Goal: Task Accomplishment & Management: Manage account settings

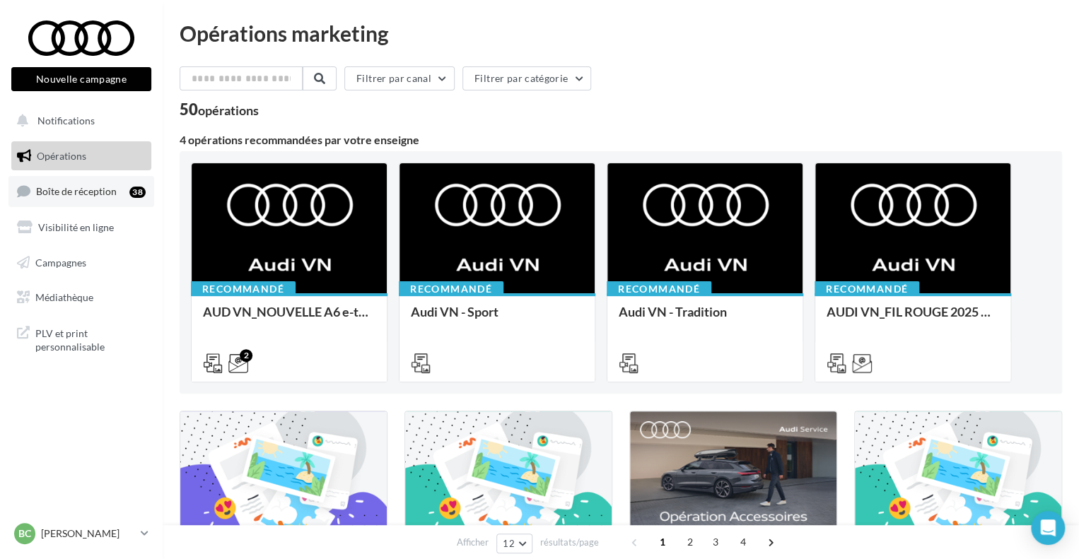
click at [91, 183] on link "Boîte de réception 38" at bounding box center [81, 191] width 146 height 30
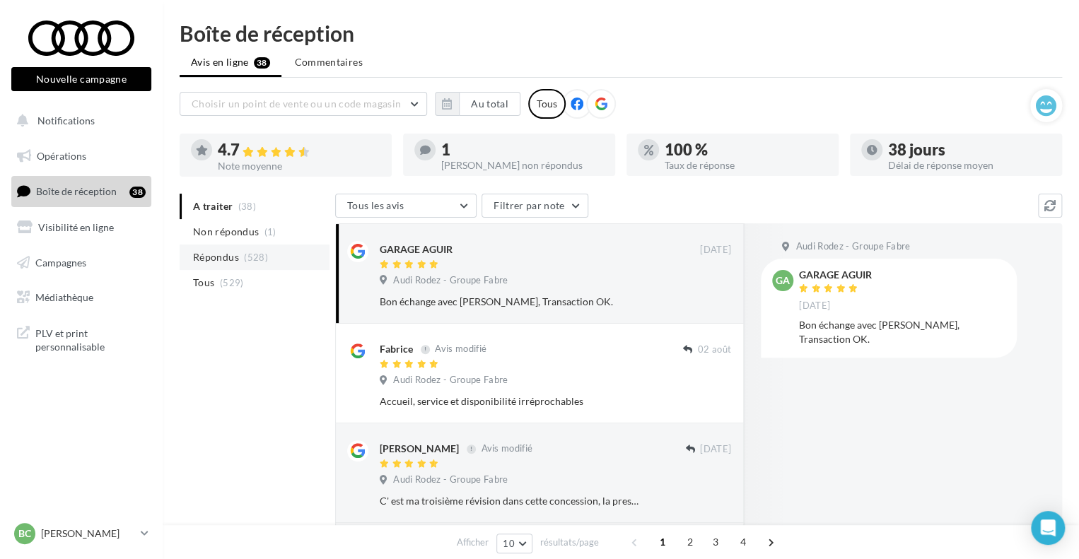
click at [240, 259] on li "Répondus (528)" at bounding box center [255, 257] width 150 height 25
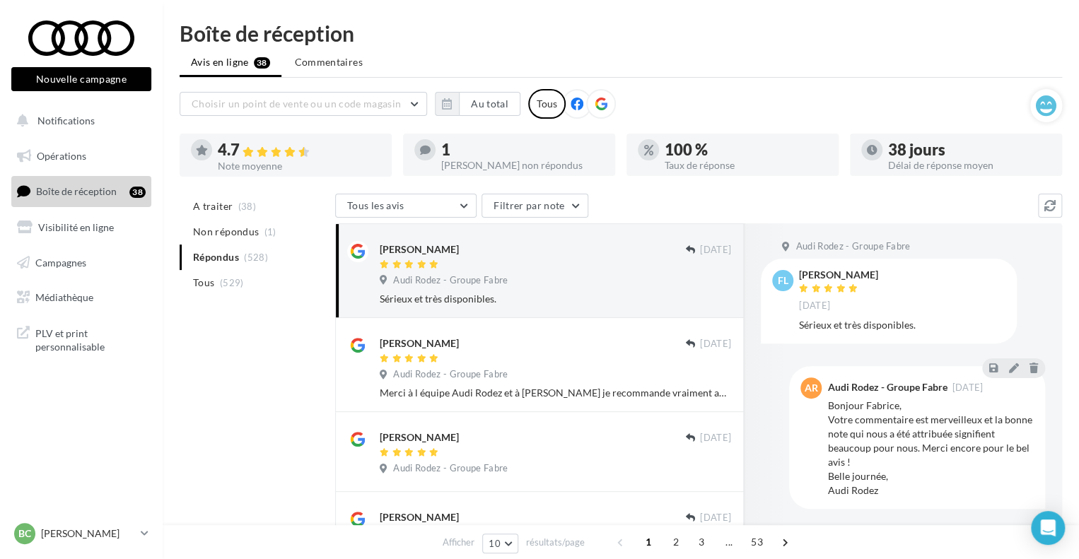
scroll to position [141, 0]
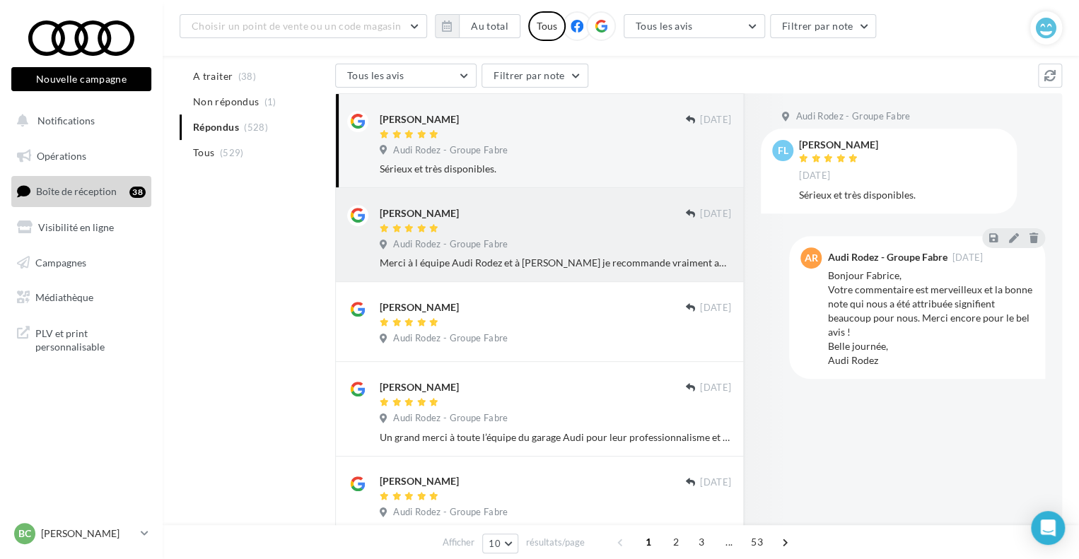
click at [545, 271] on div "[PERSON_NAME] [DATE] Audi Rodez - Groupe Fabre Merci à l équipe Audi Rodez et à…" at bounding box center [539, 235] width 409 height 94
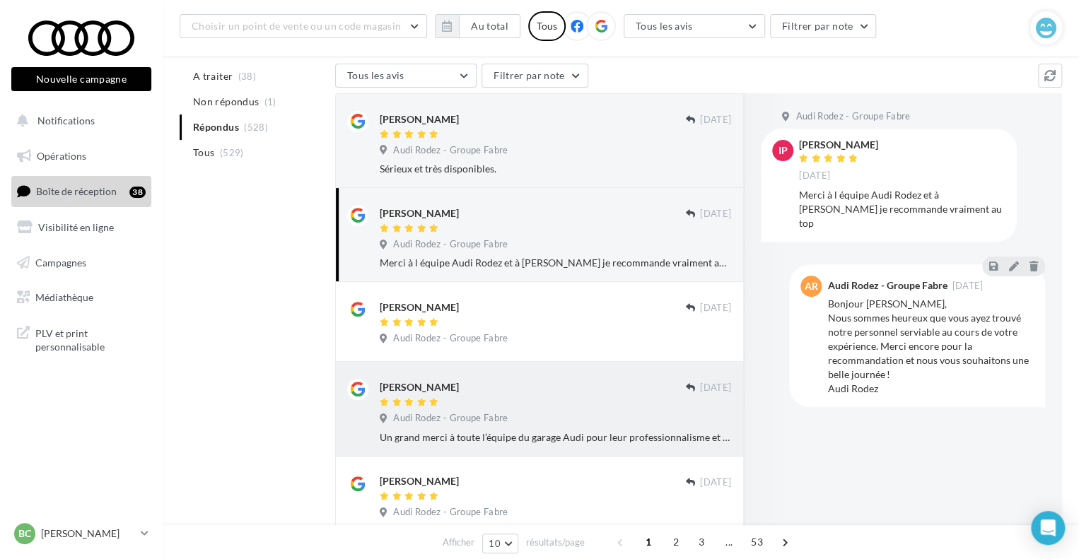
click at [498, 394] on div "[PERSON_NAME]" at bounding box center [532, 386] width 305 height 15
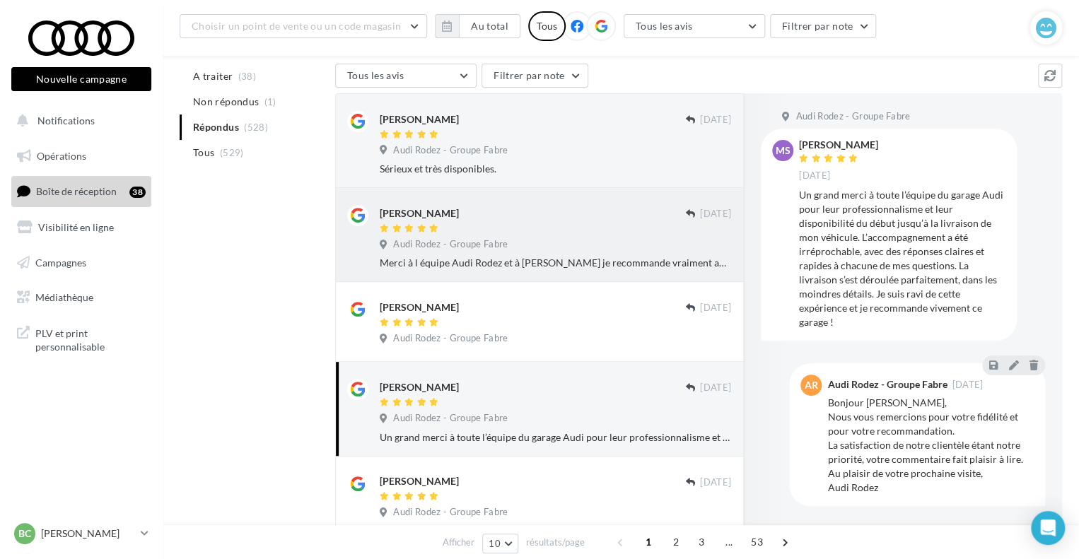
scroll to position [0, 0]
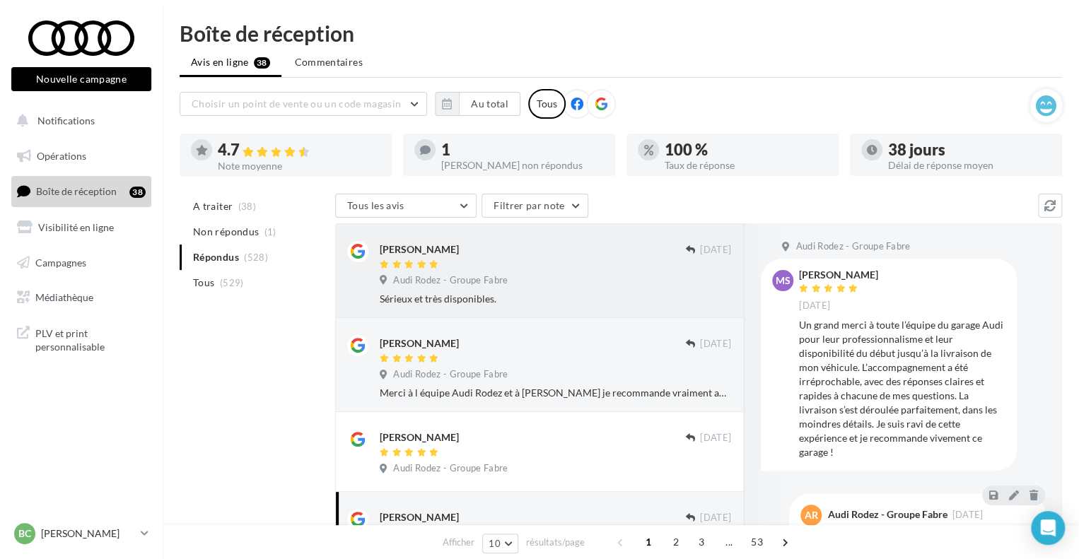
click at [517, 286] on div "Audi Rodez - Groupe Fabre" at bounding box center [555, 282] width 351 height 16
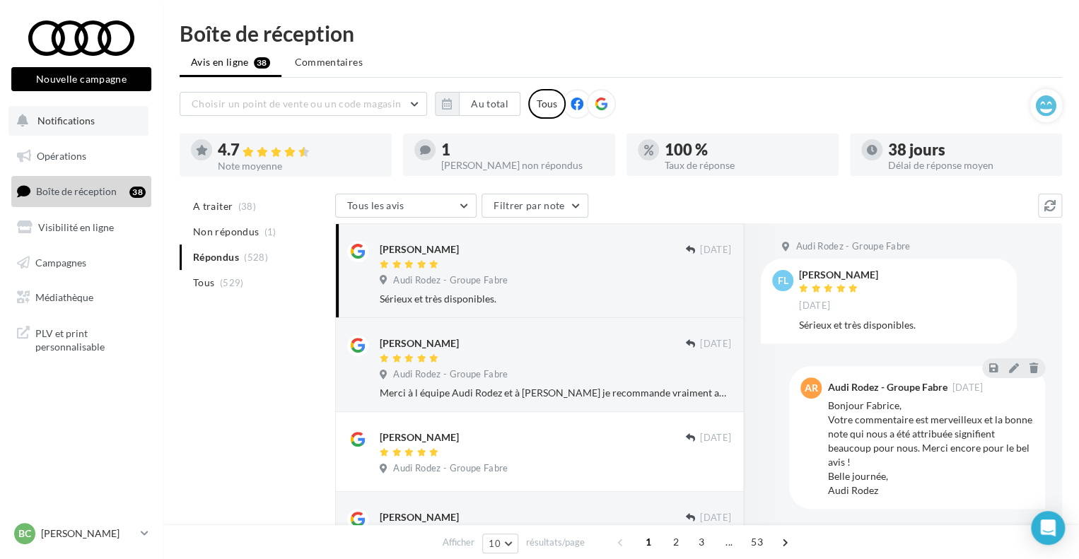
click at [104, 122] on button "Notifications" at bounding box center [78, 121] width 140 height 30
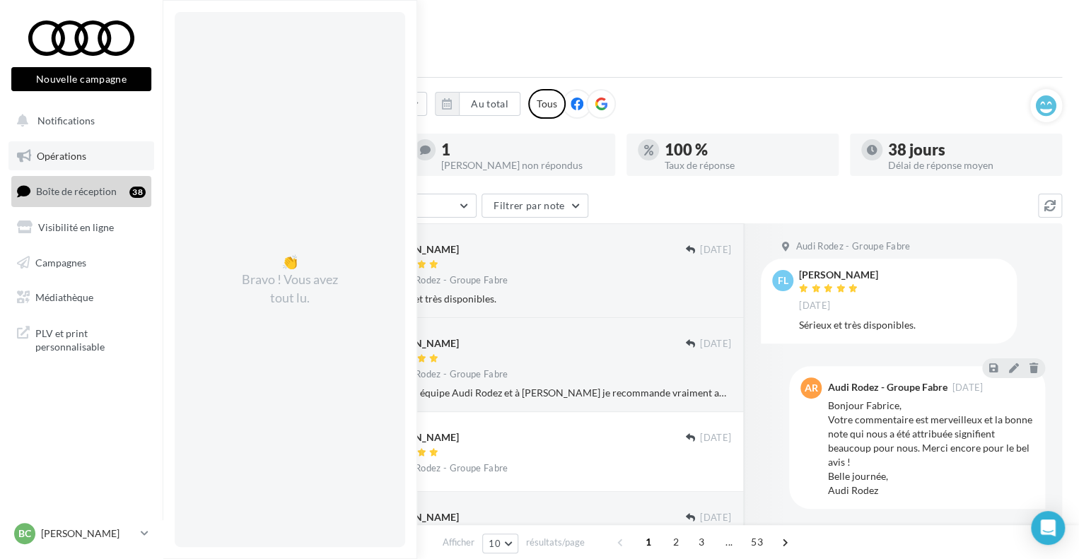
click at [78, 158] on span "Opérations" at bounding box center [61, 156] width 49 height 12
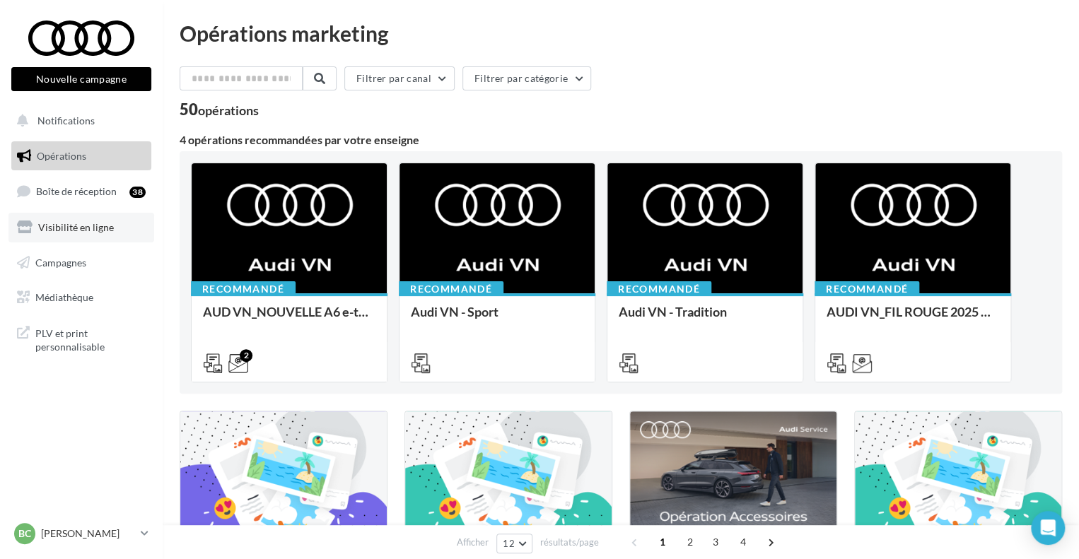
click at [86, 218] on link "Visibilité en ligne" at bounding box center [81, 228] width 146 height 30
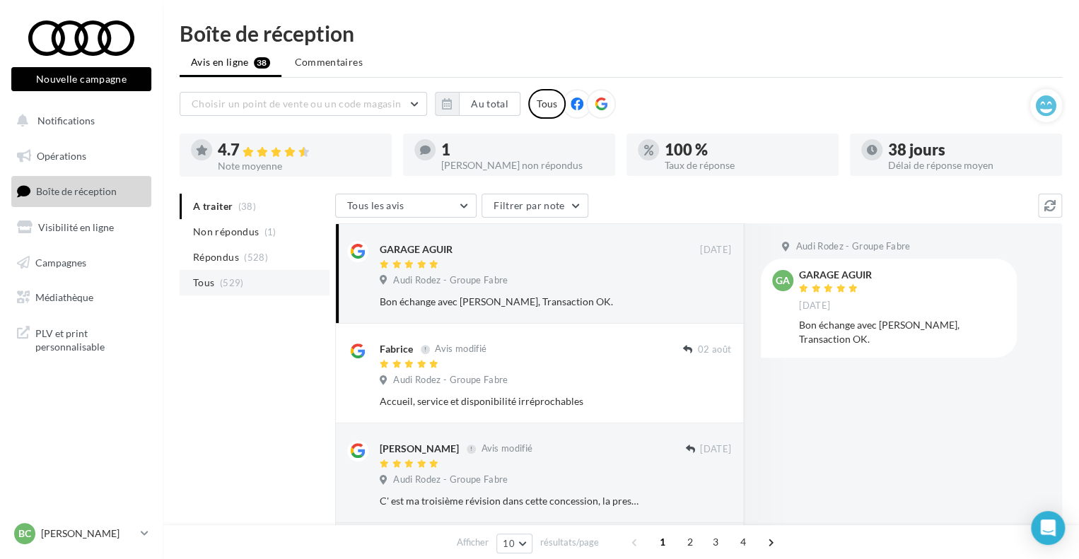
click at [245, 281] on li "Tous (529)" at bounding box center [255, 282] width 150 height 25
